Goal: Task Accomplishment & Management: Manage account settings

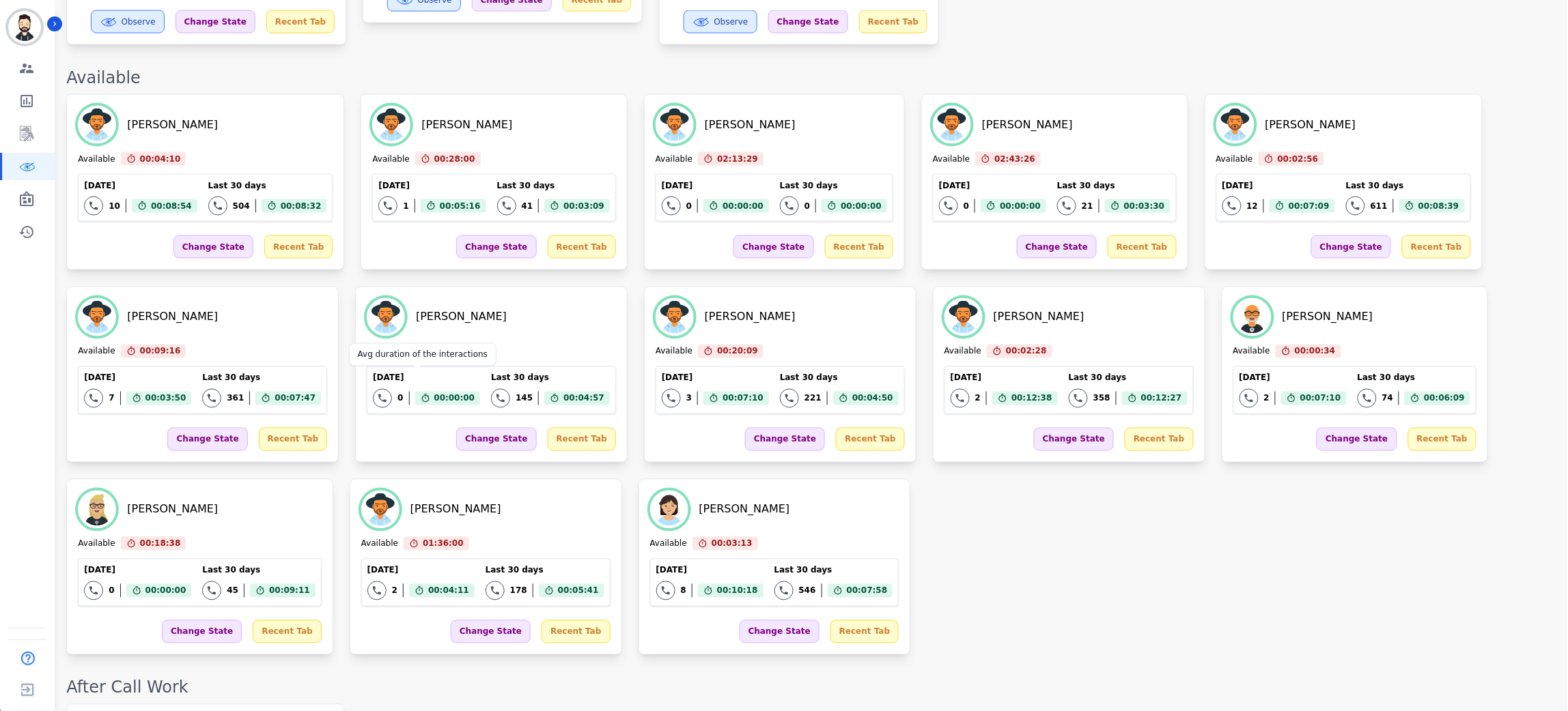
scroll to position [716, 0]
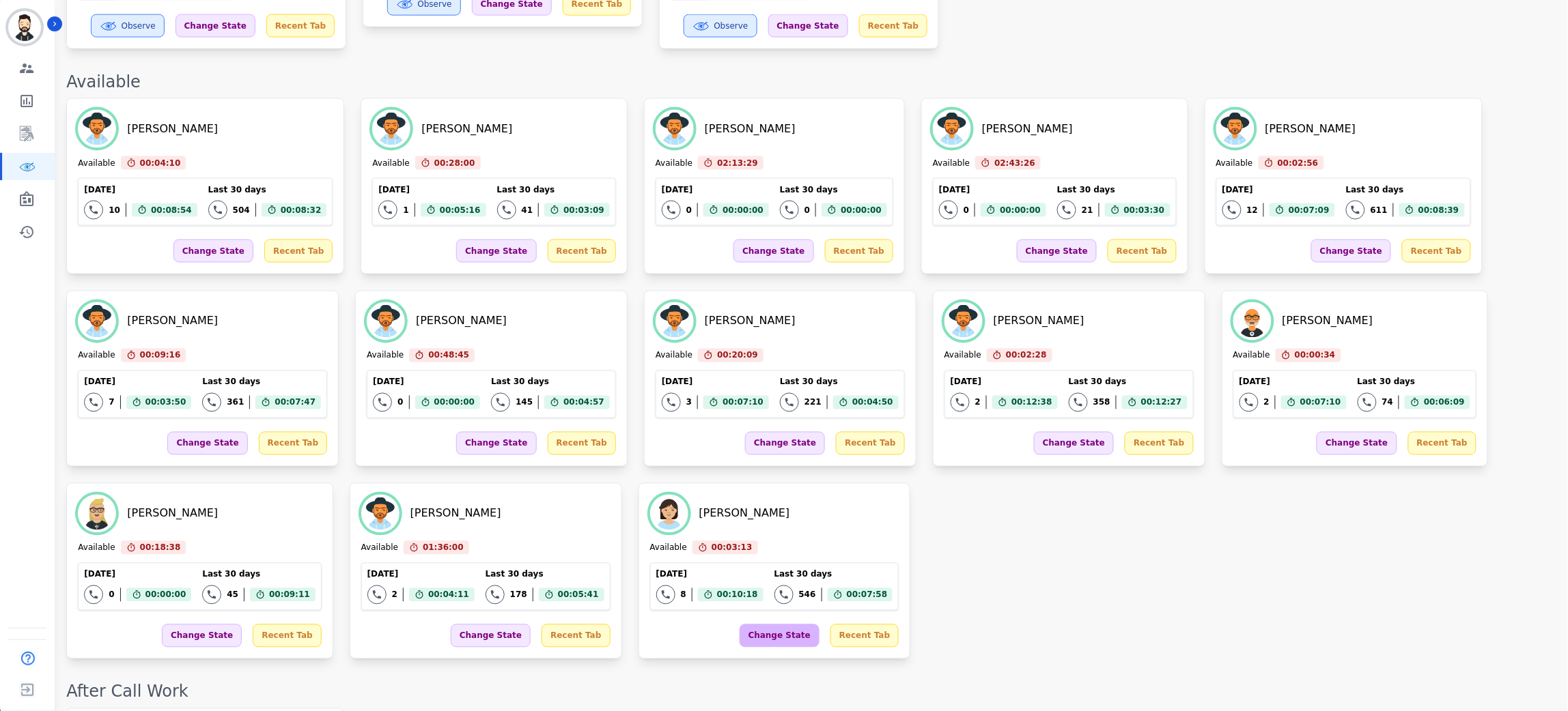
click at [739, 624] on div "Change State" at bounding box center [779, 636] width 80 height 23
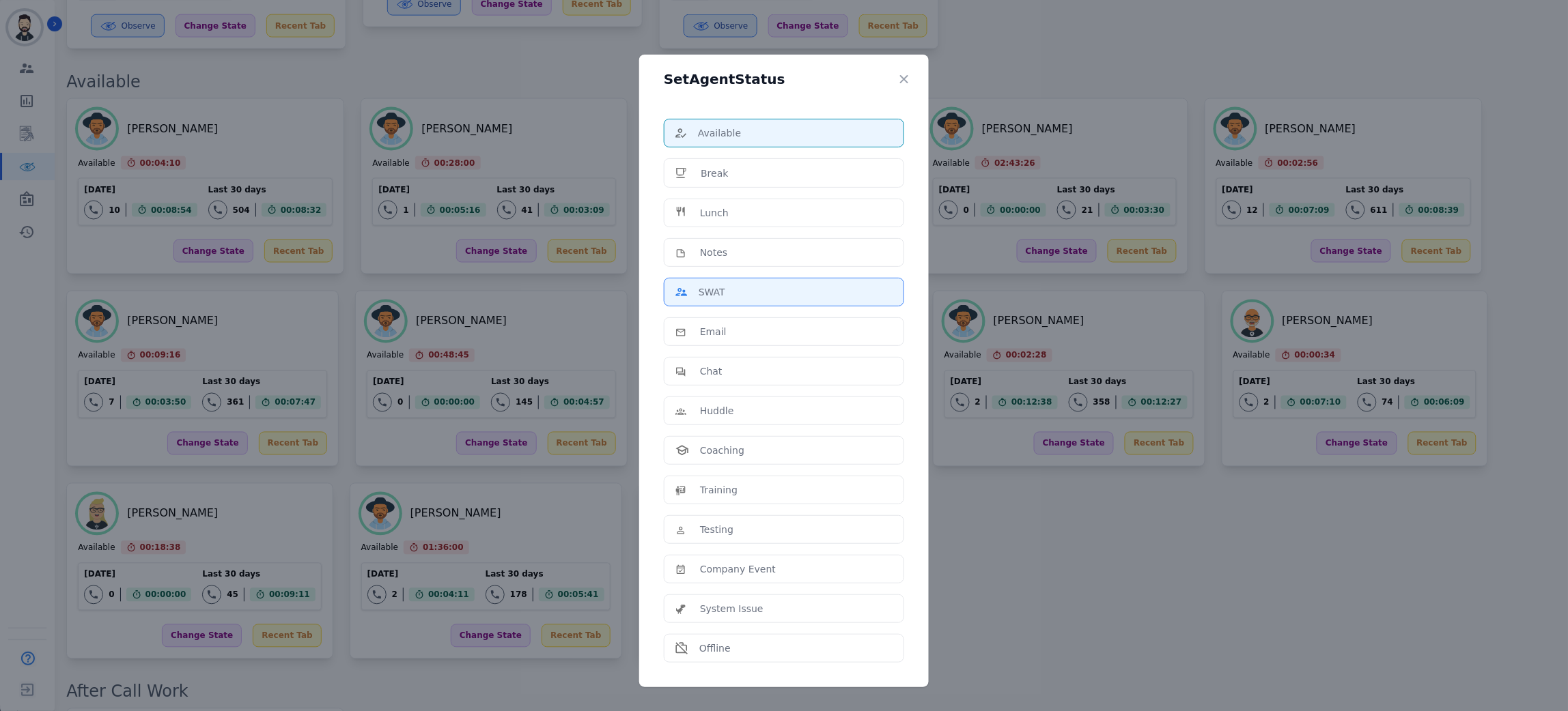
click at [728, 293] on div "SWAT" at bounding box center [784, 292] width 217 height 14
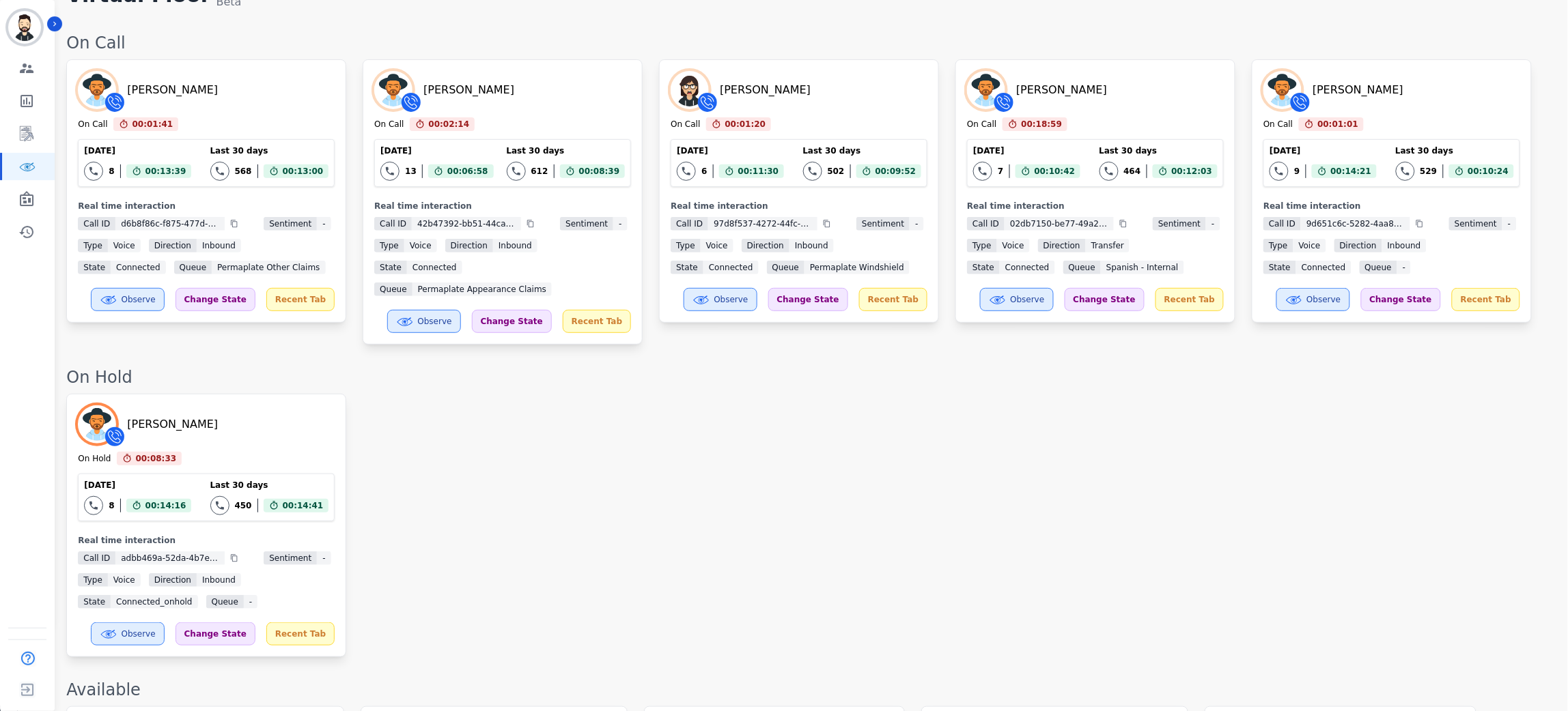
scroll to position [80, 0]
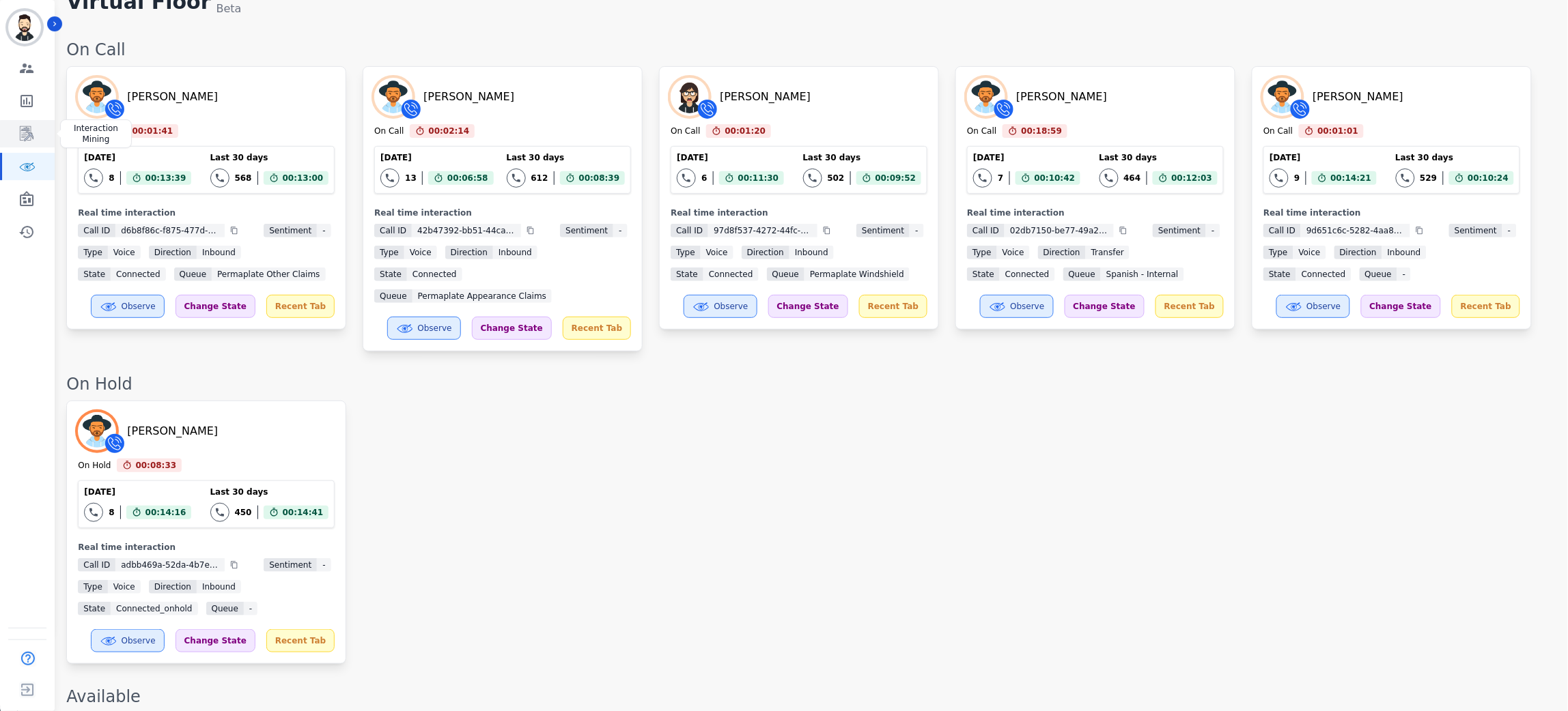
click at [35, 130] on link "Sidebar" at bounding box center [28, 134] width 53 height 27
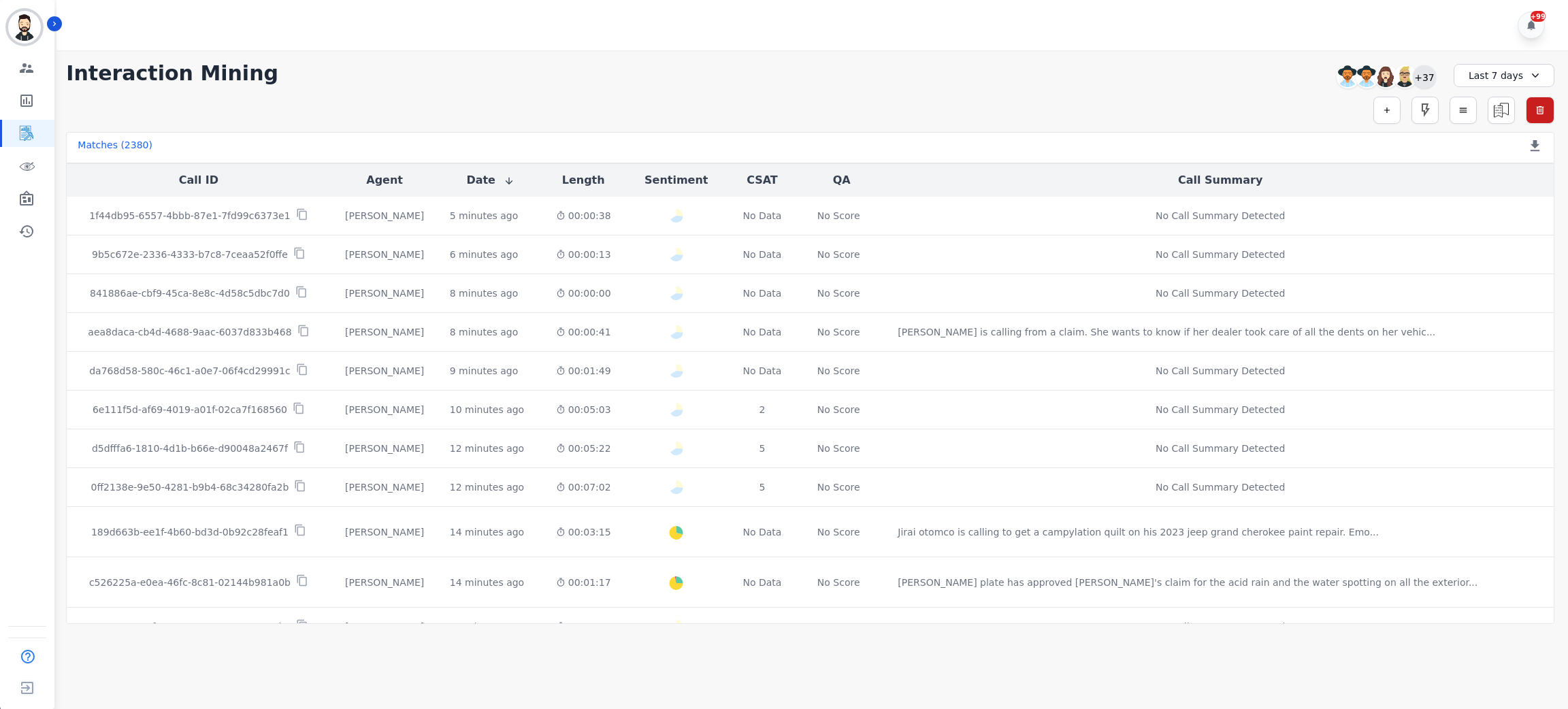
click at [1433, 77] on div "+37" at bounding box center [1424, 77] width 23 height 23
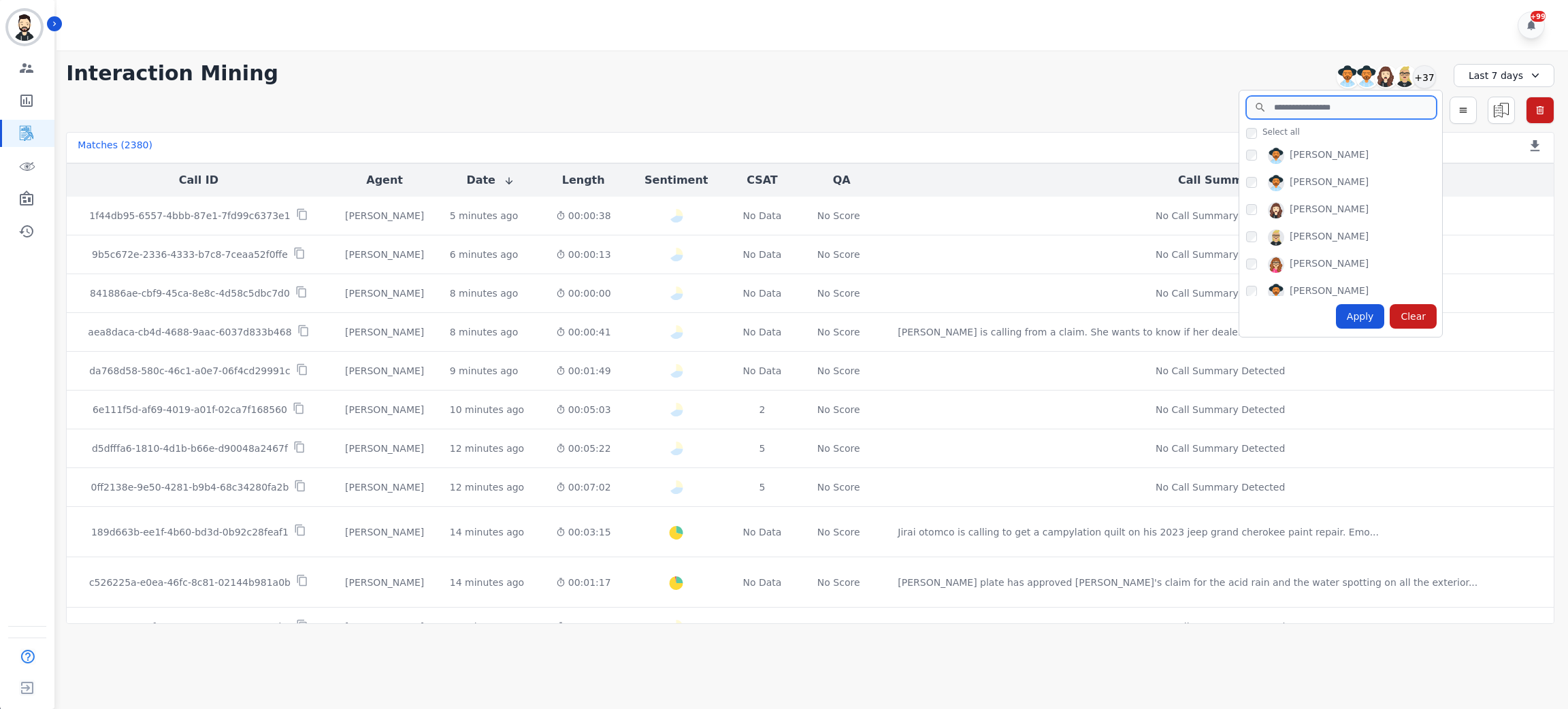
click at [1285, 108] on input "search" at bounding box center [1341, 108] width 191 height 23
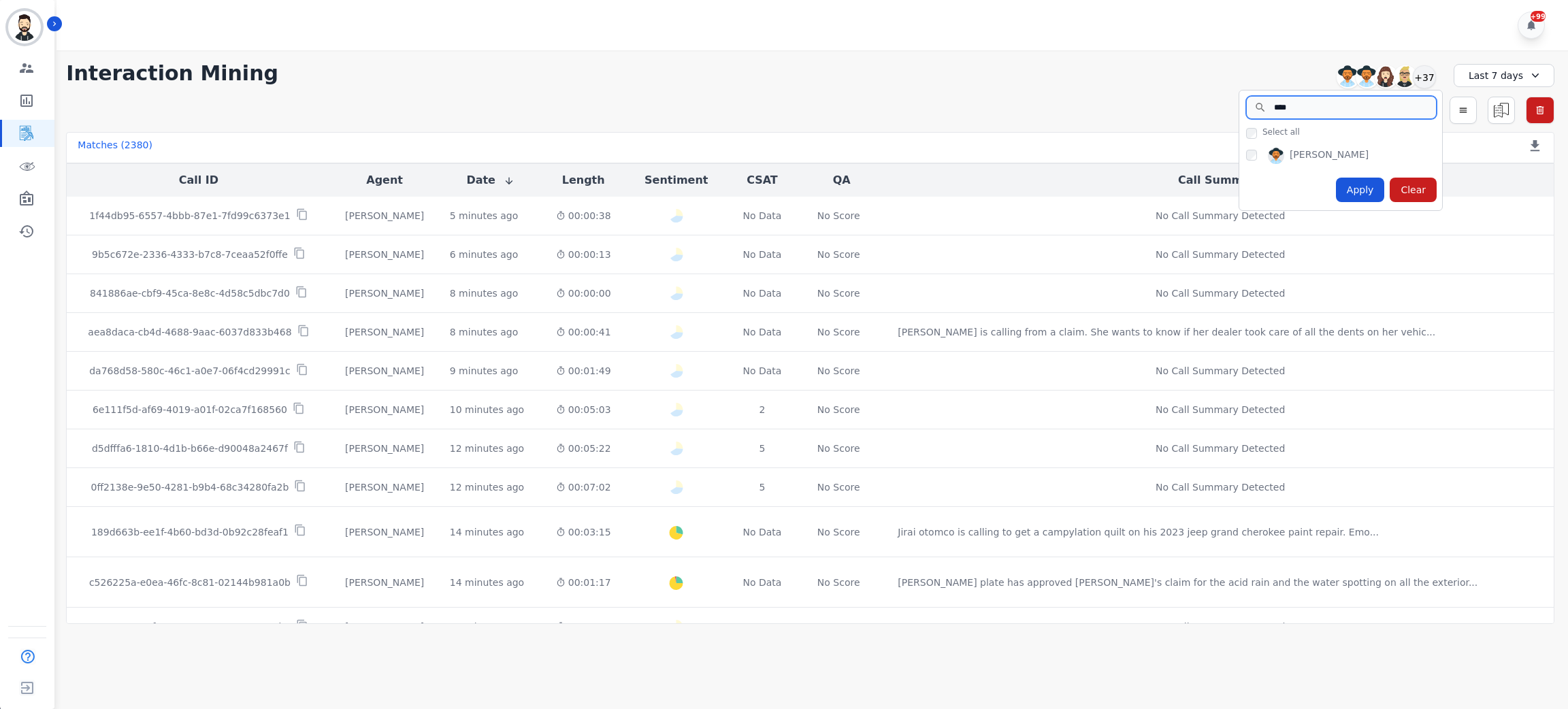
type input "****"
click at [1355, 186] on div "Apply" at bounding box center [1360, 190] width 49 height 25
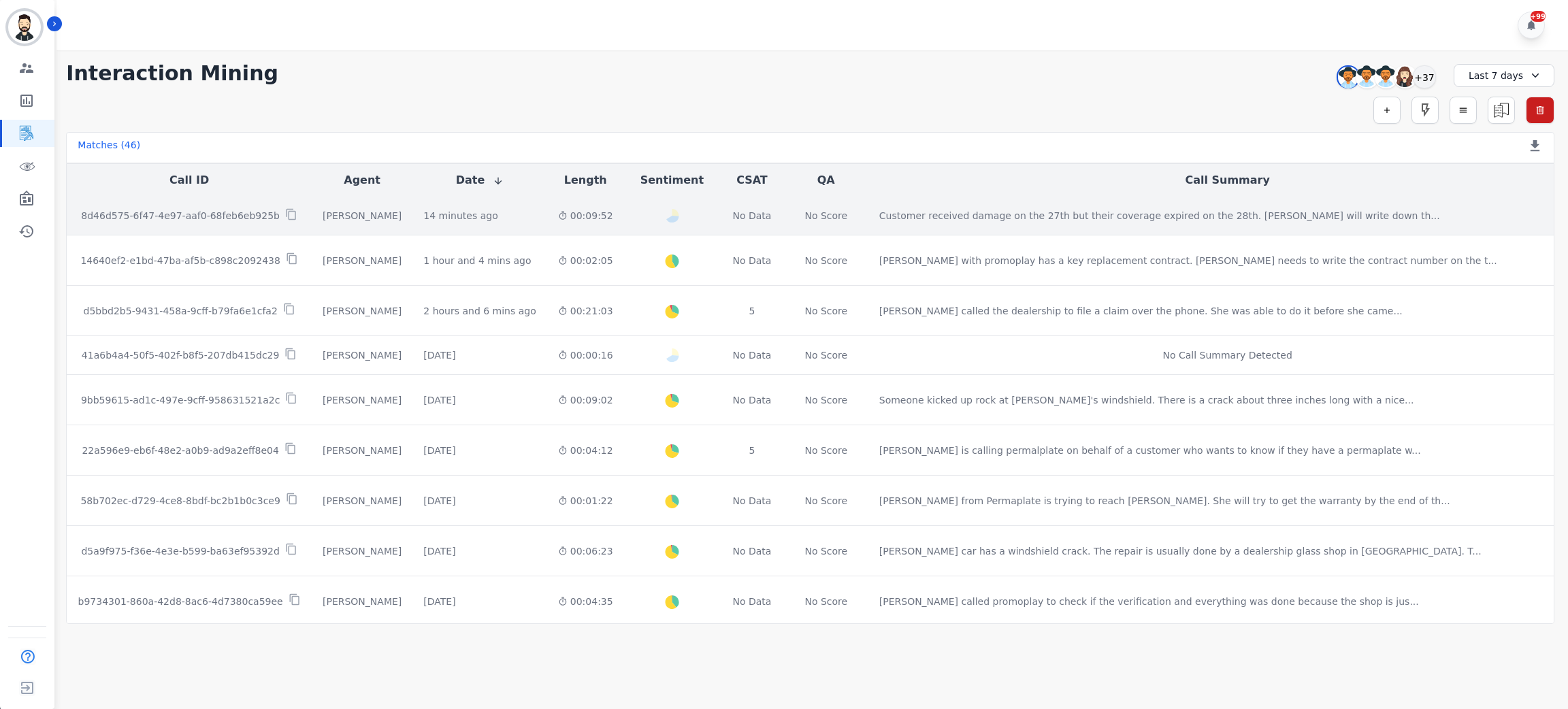
click at [265, 218] on p "8d46d575-6f47-4e97-aaf0-68feb6eb925b" at bounding box center [180, 216] width 199 height 14
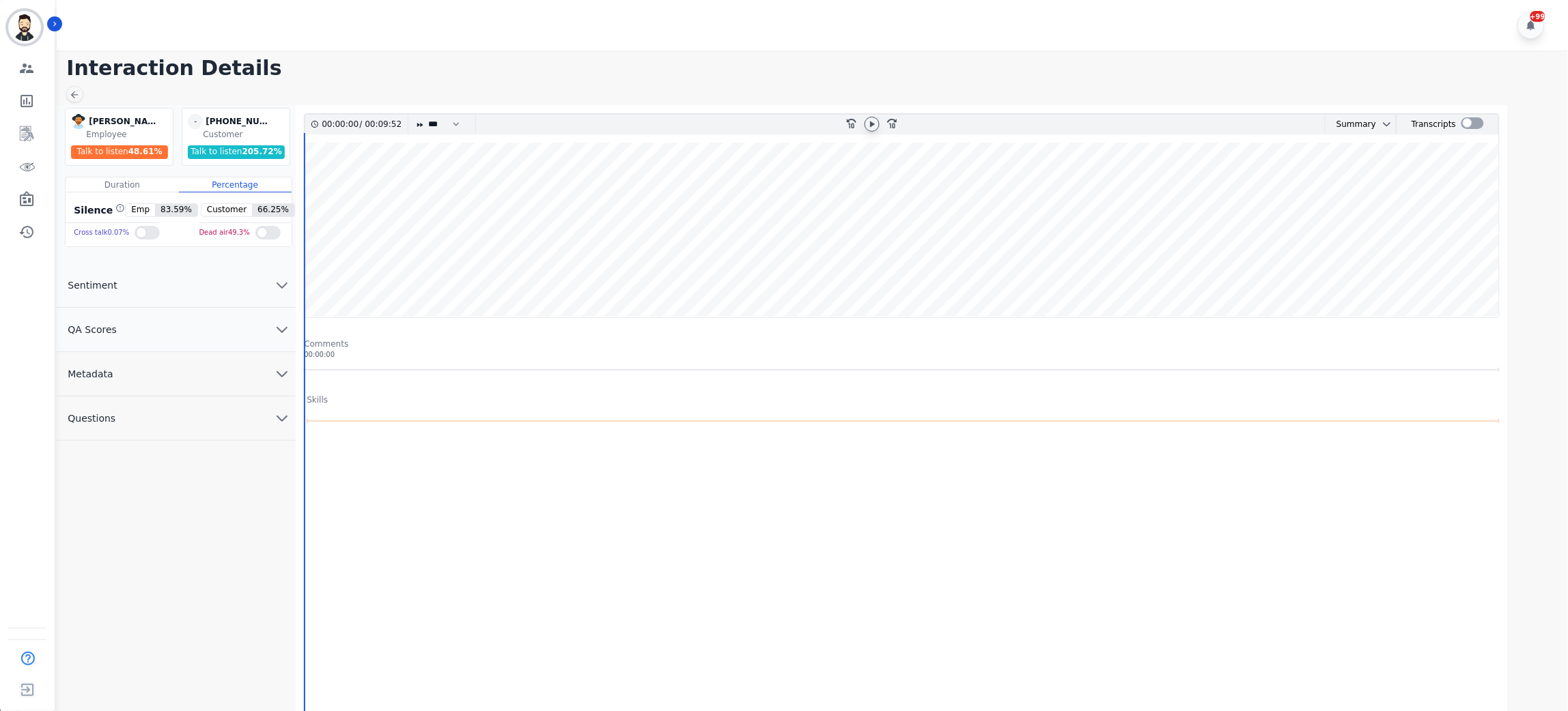
click at [873, 126] on icon at bounding box center [872, 124] width 11 height 11
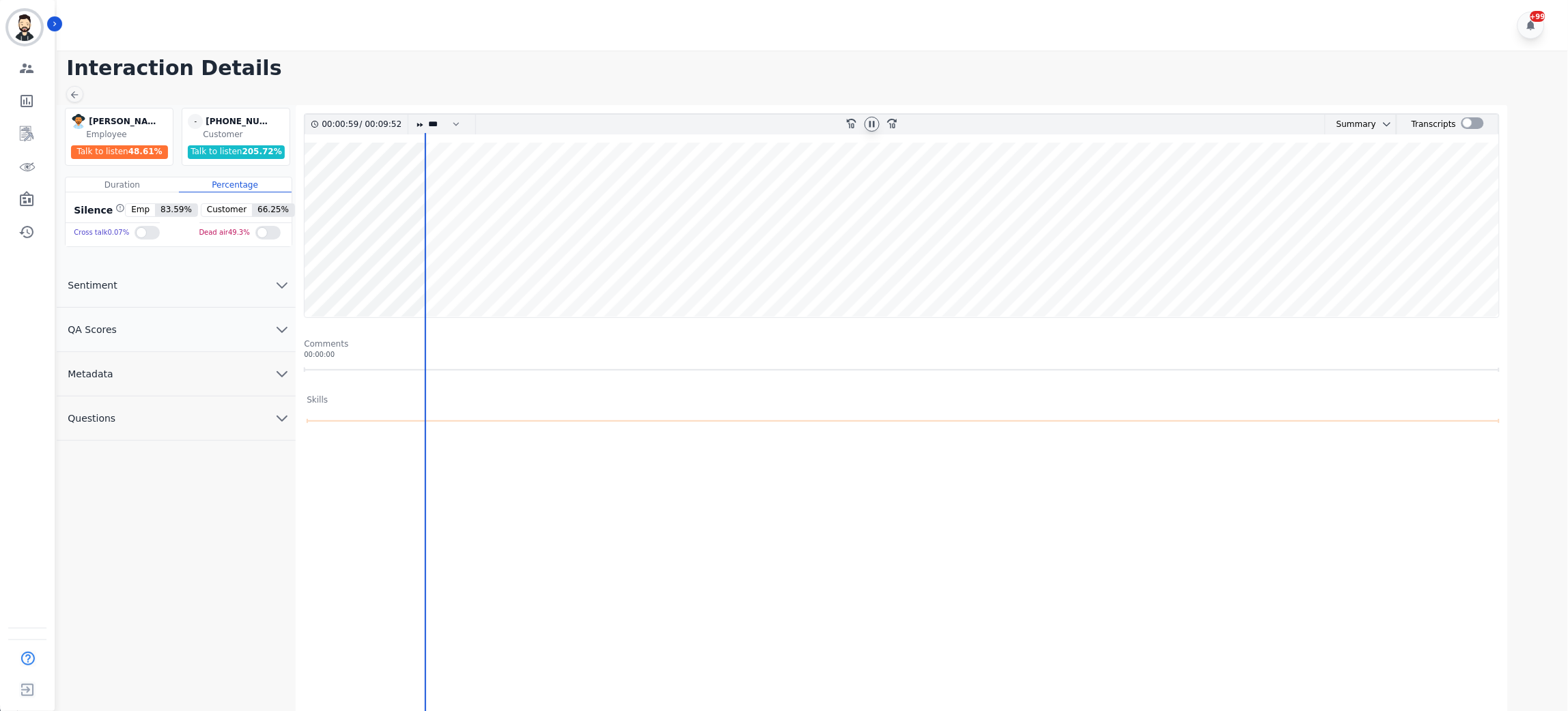
click at [865, 125] on div at bounding box center [872, 124] width 15 height 15
click at [24, 159] on icon "Sidebar" at bounding box center [27, 167] width 16 height 16
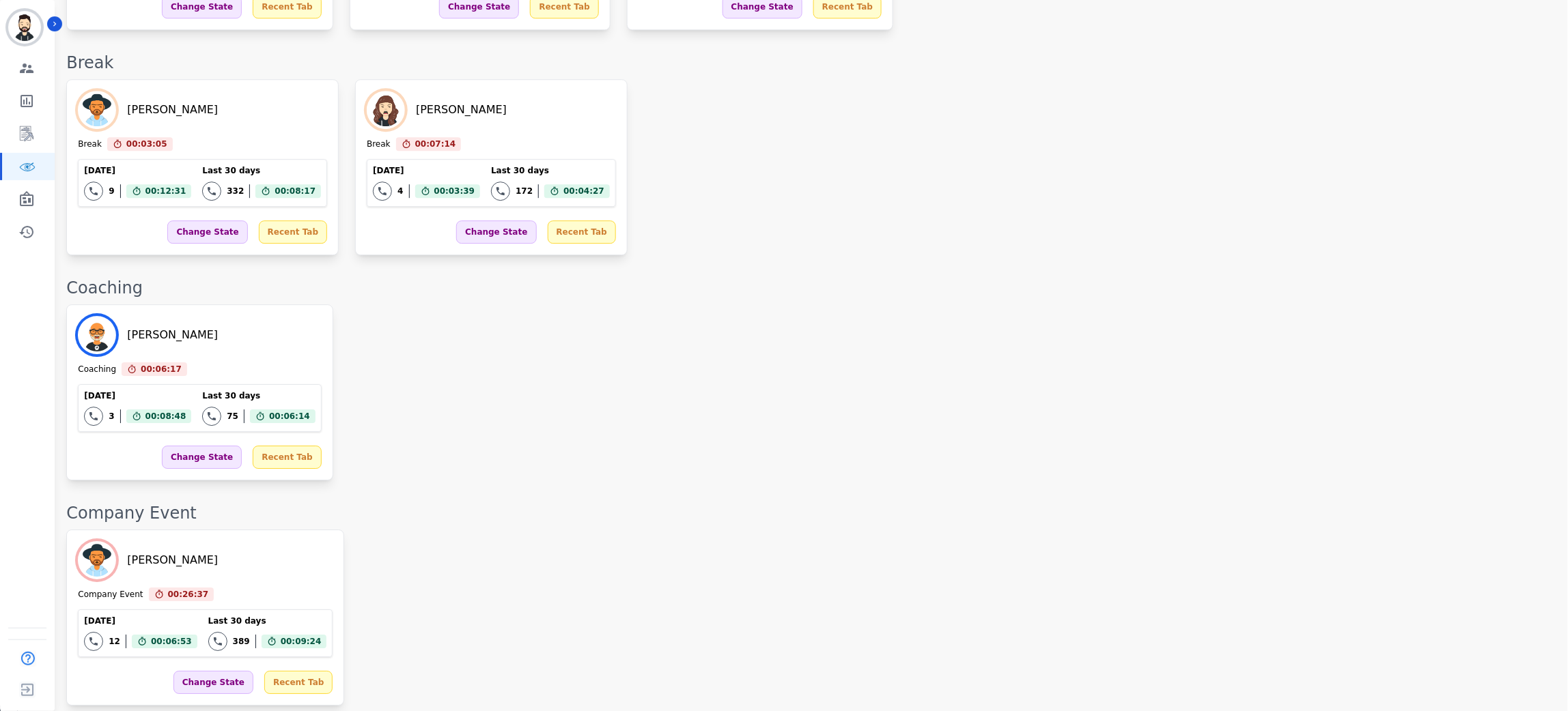
scroll to position [1740, 0]
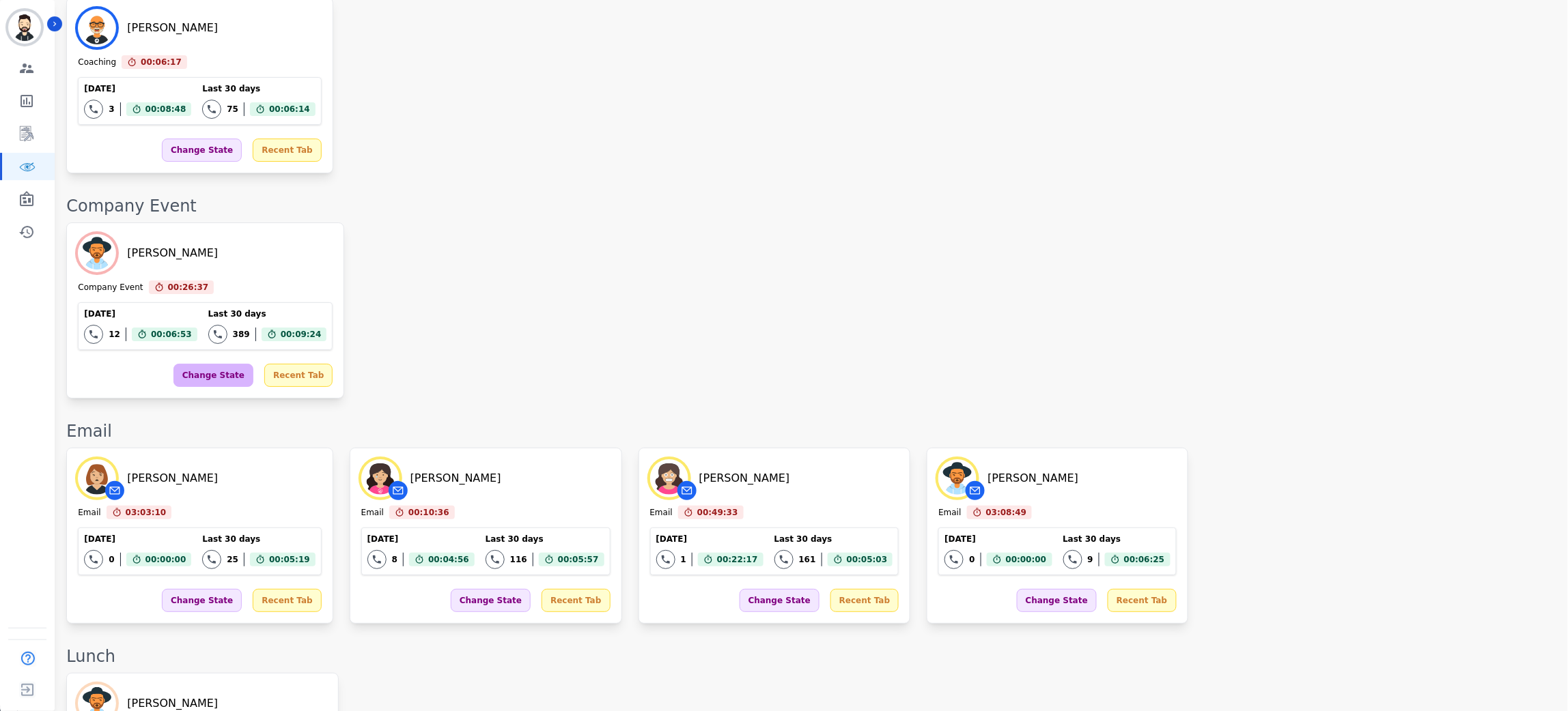
click at [204, 364] on div "Change State" at bounding box center [213, 376] width 80 height 23
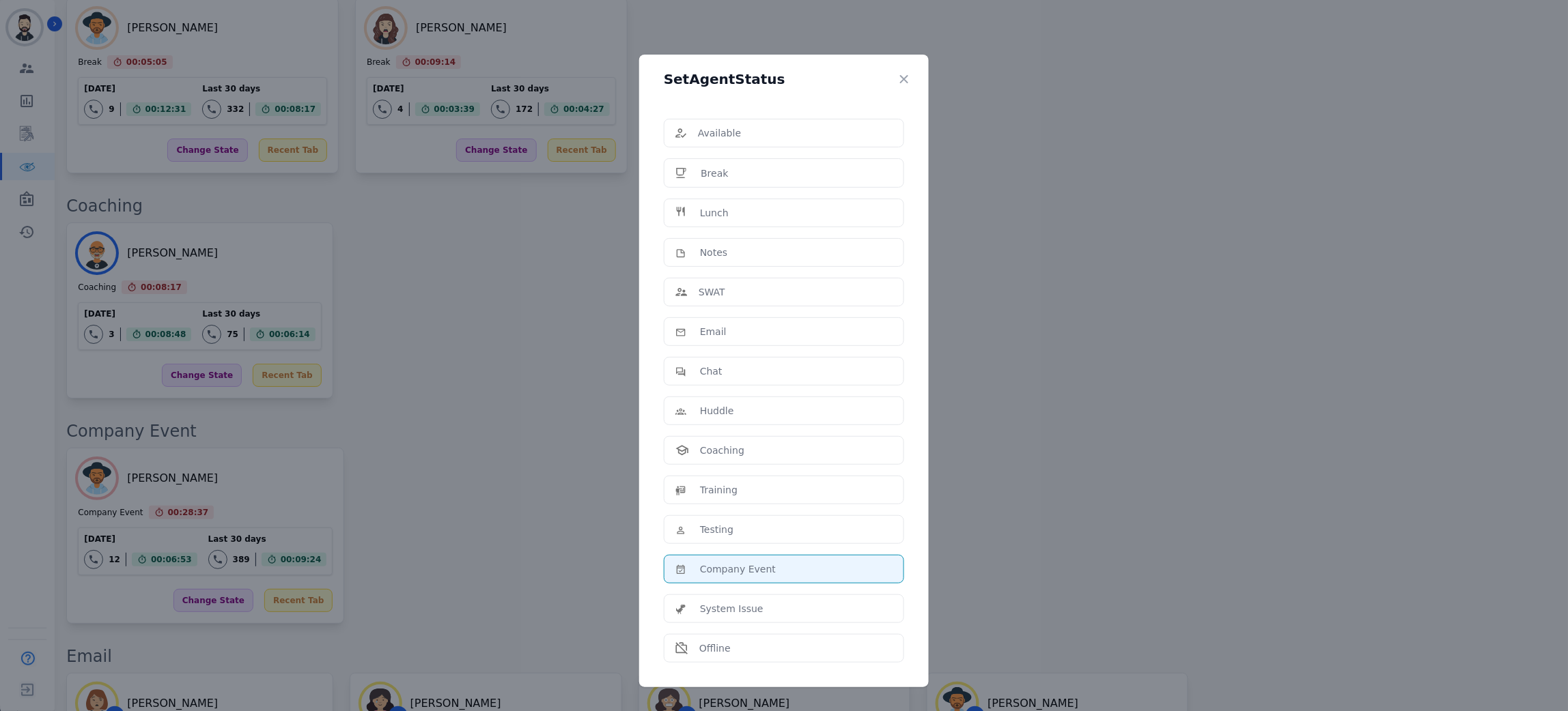
scroll to position [1761, 0]
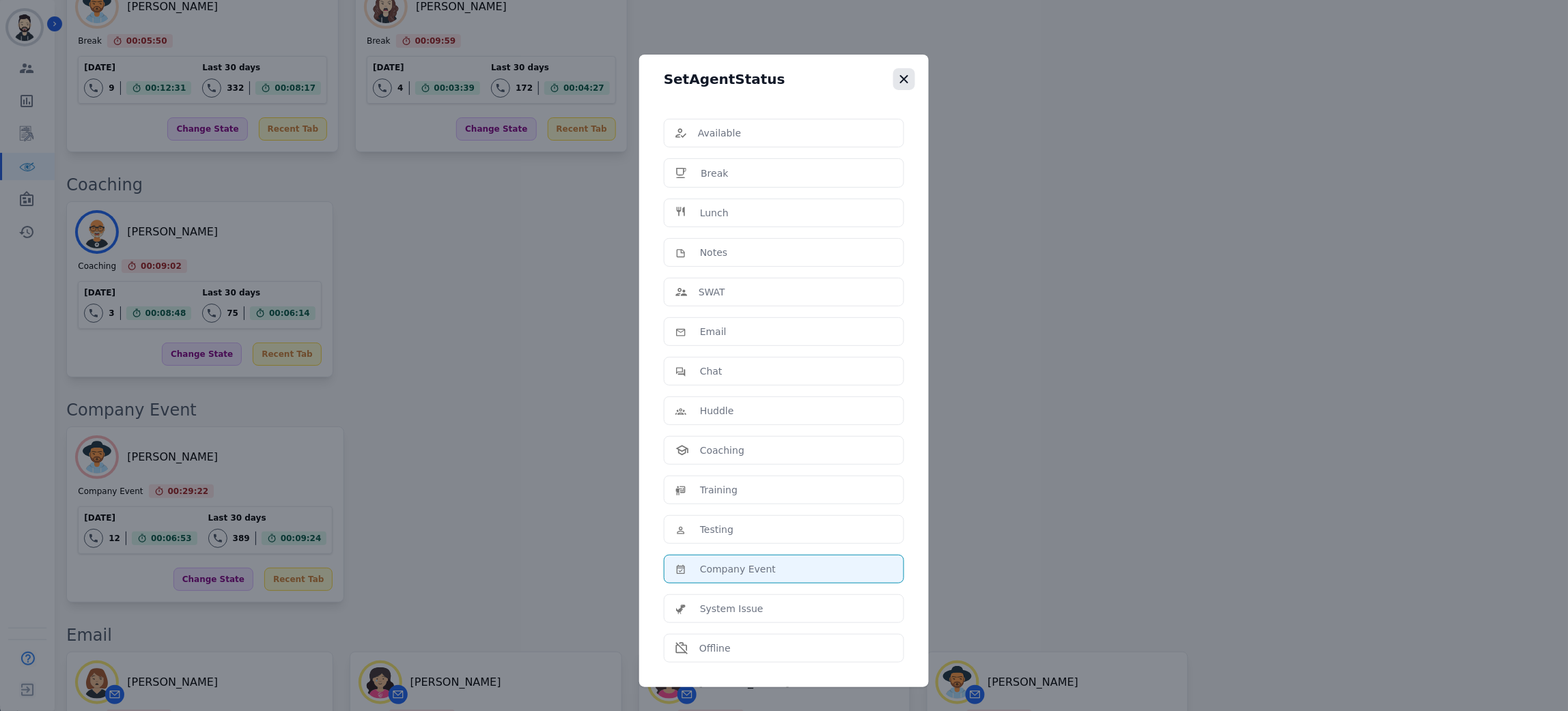
click at [905, 82] on icon "button" at bounding box center [904, 79] width 8 height 8
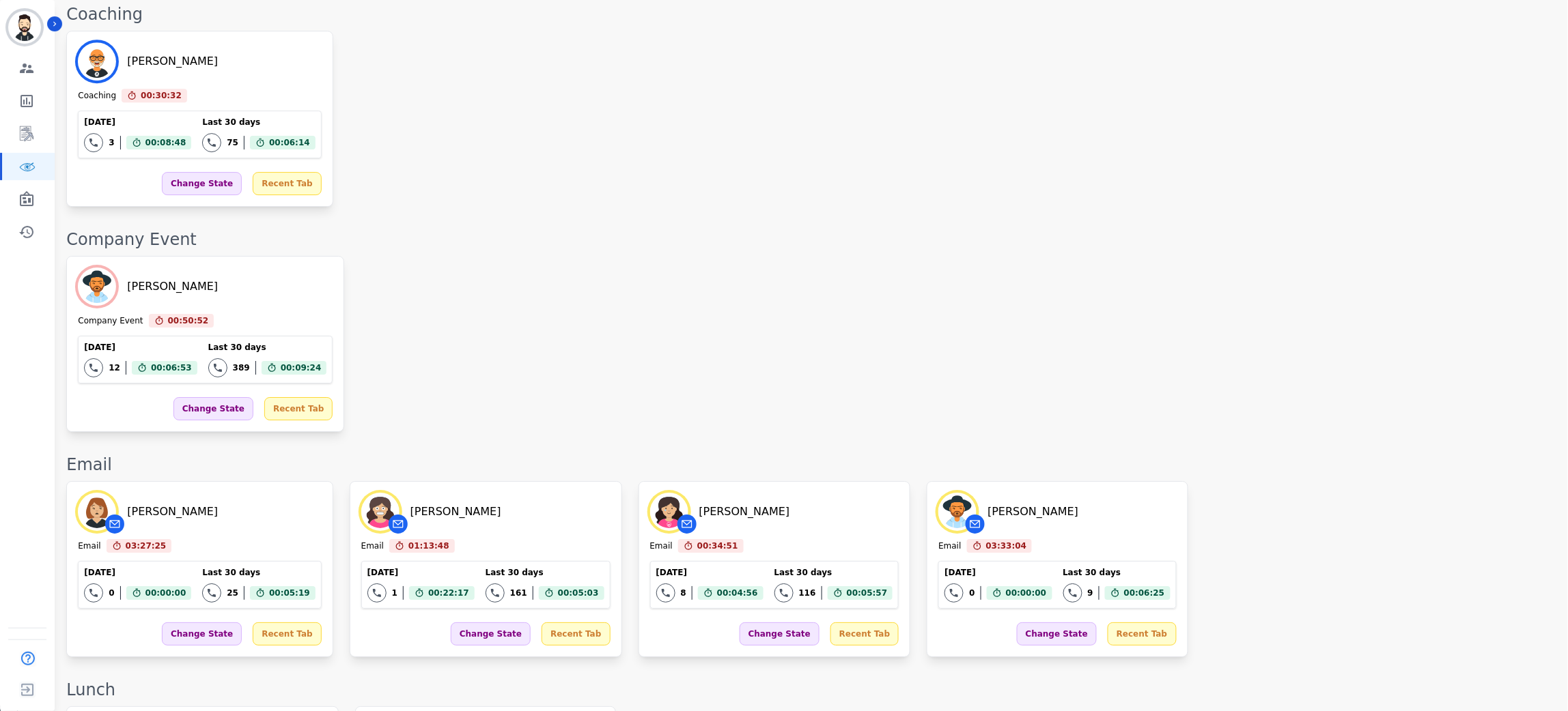
scroll to position [1585, 0]
click at [202, 400] on div "Change State" at bounding box center [213, 411] width 80 height 23
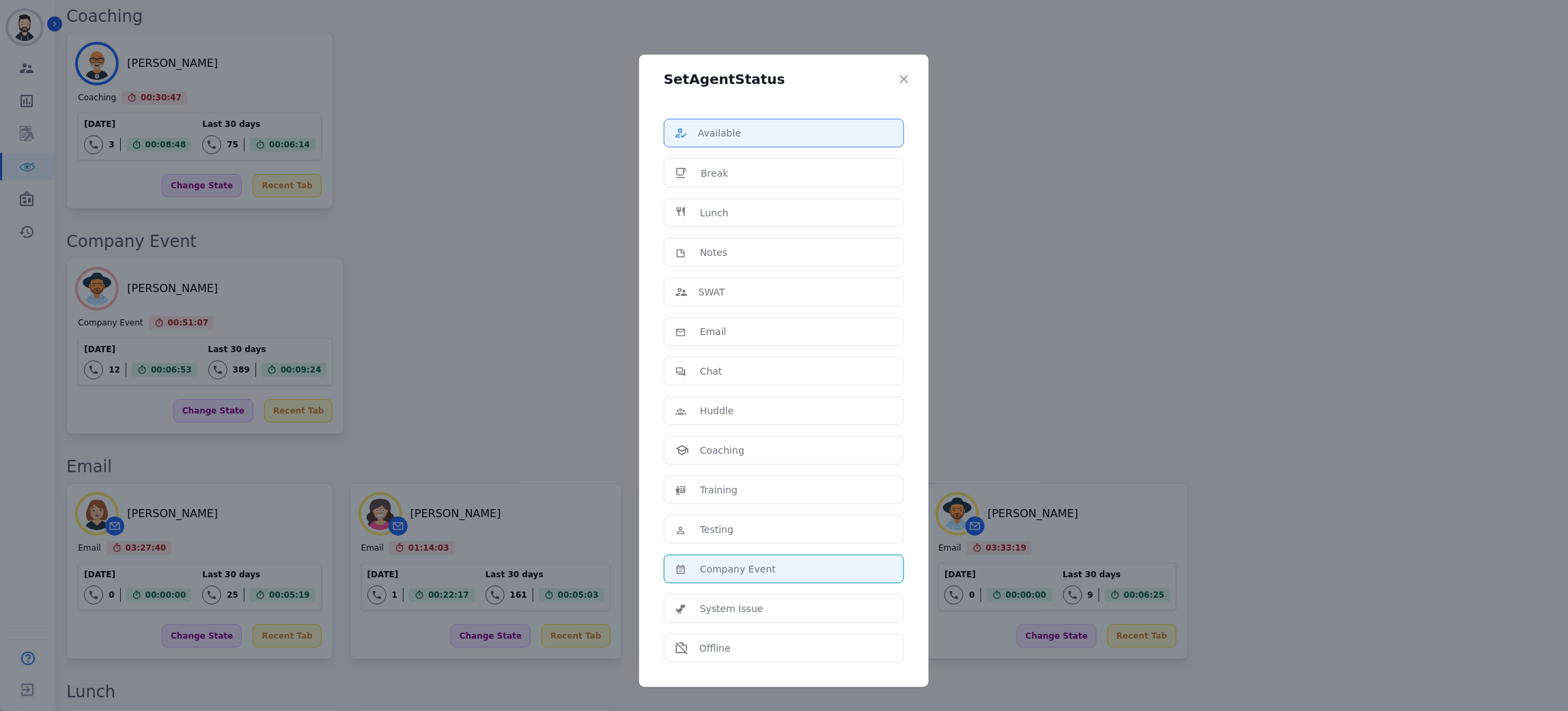
click at [737, 134] on div "Available" at bounding box center [784, 133] width 217 height 14
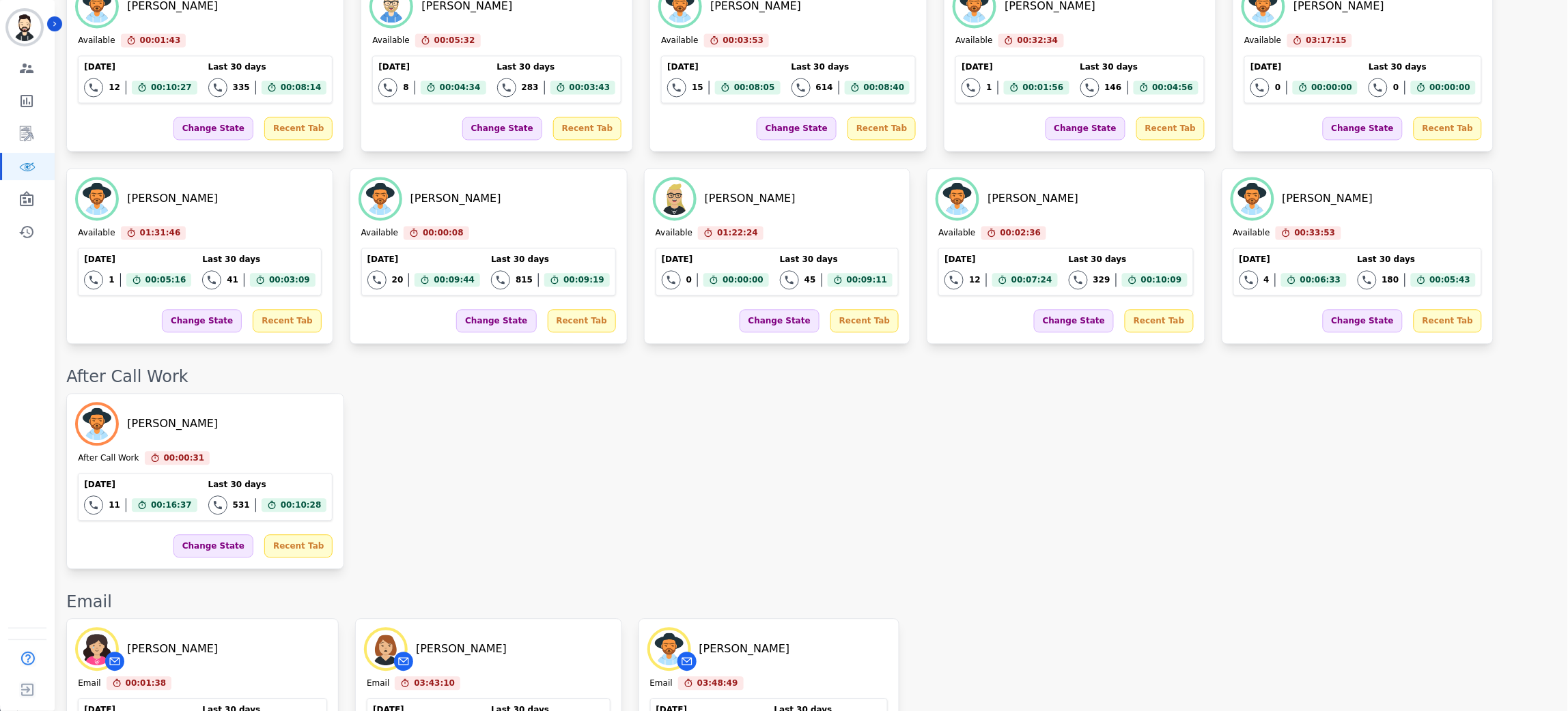
scroll to position [868, 0]
